Goal: Communication & Community: Answer question/provide support

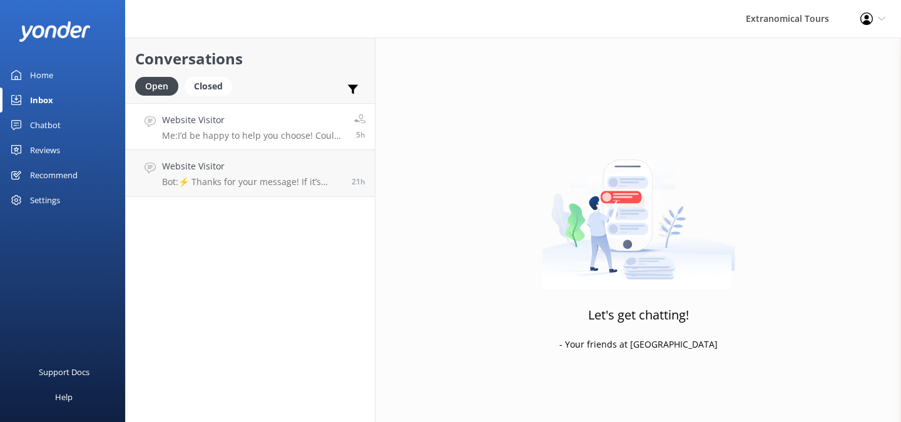
click at [280, 129] on div "Website Visitor Me: I’d be happy to help you choose! Could you please let me kn…" at bounding box center [253, 126] width 183 height 27
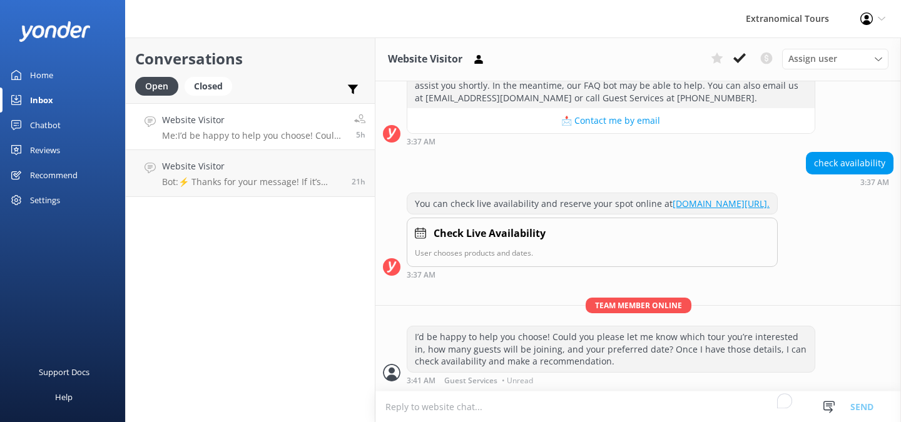
scroll to position [292, 0]
click at [738, 62] on use at bounding box center [739, 58] width 13 height 10
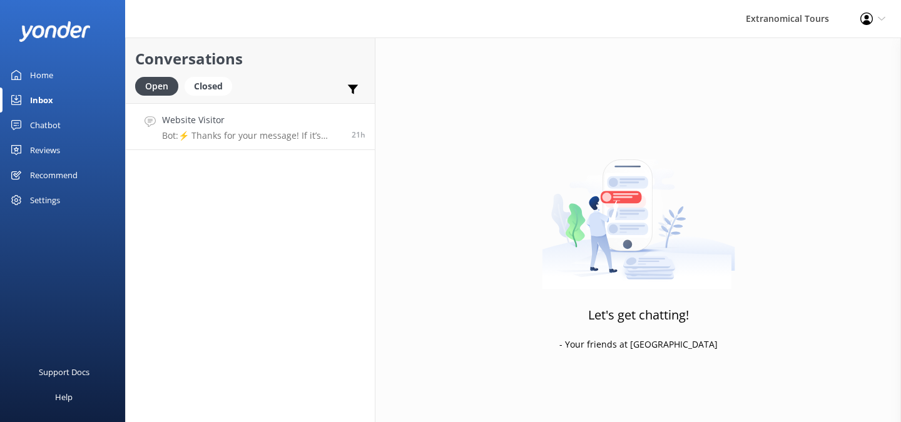
click at [291, 139] on p "Bot: ⚡ Thanks for your message! If it’s during our office hours (5:30am–10pm PT…" at bounding box center [252, 135] width 180 height 11
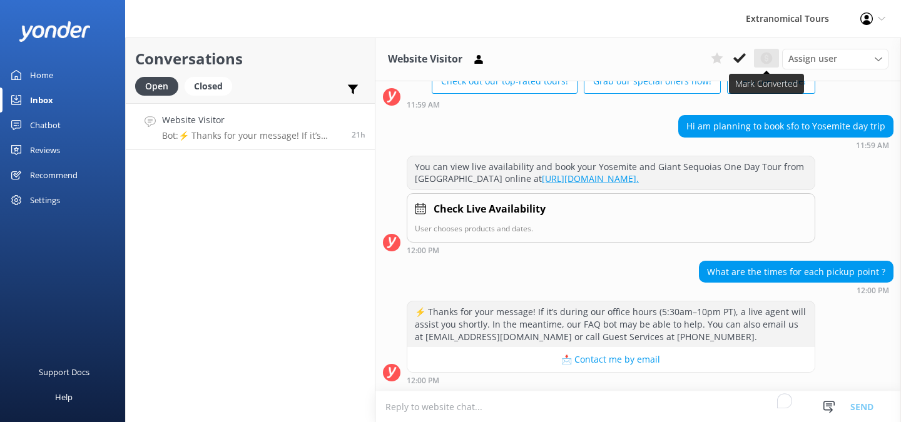
scroll to position [103, 0]
click at [743, 56] on use at bounding box center [739, 58] width 13 height 10
